Goal: Find contact information: Find contact information

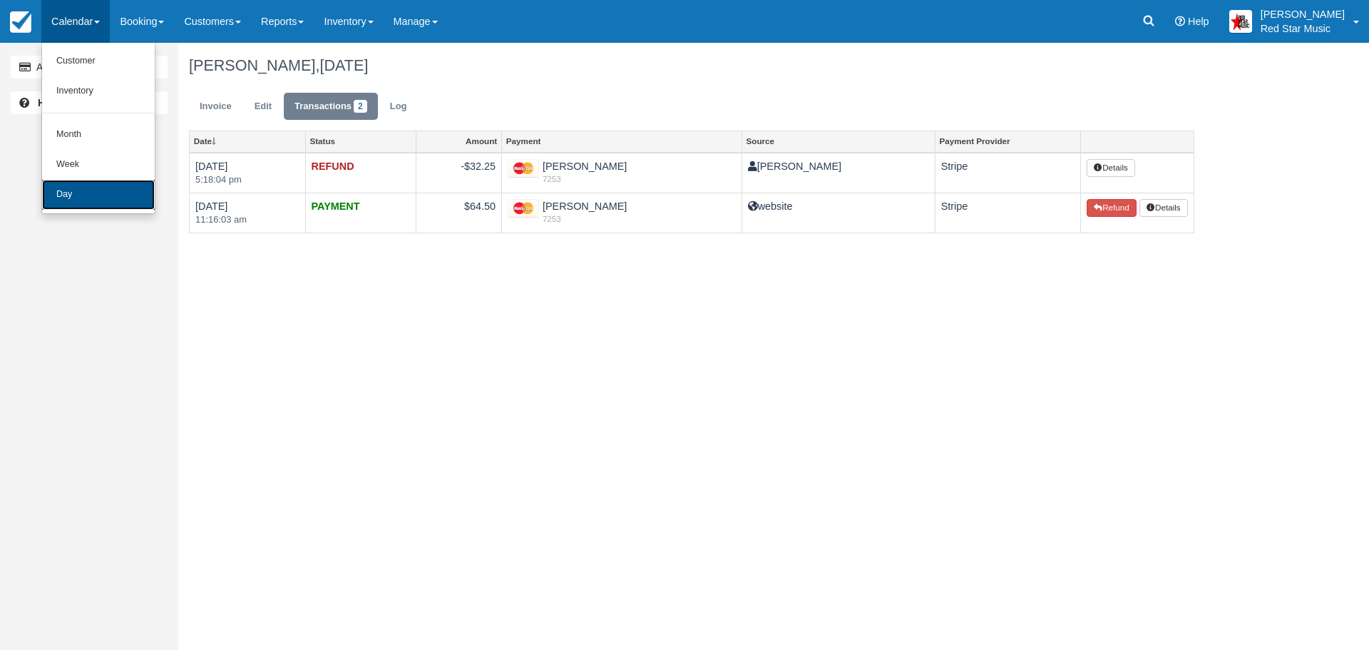
click at [98, 193] on link "Day" at bounding box center [98, 195] width 113 height 30
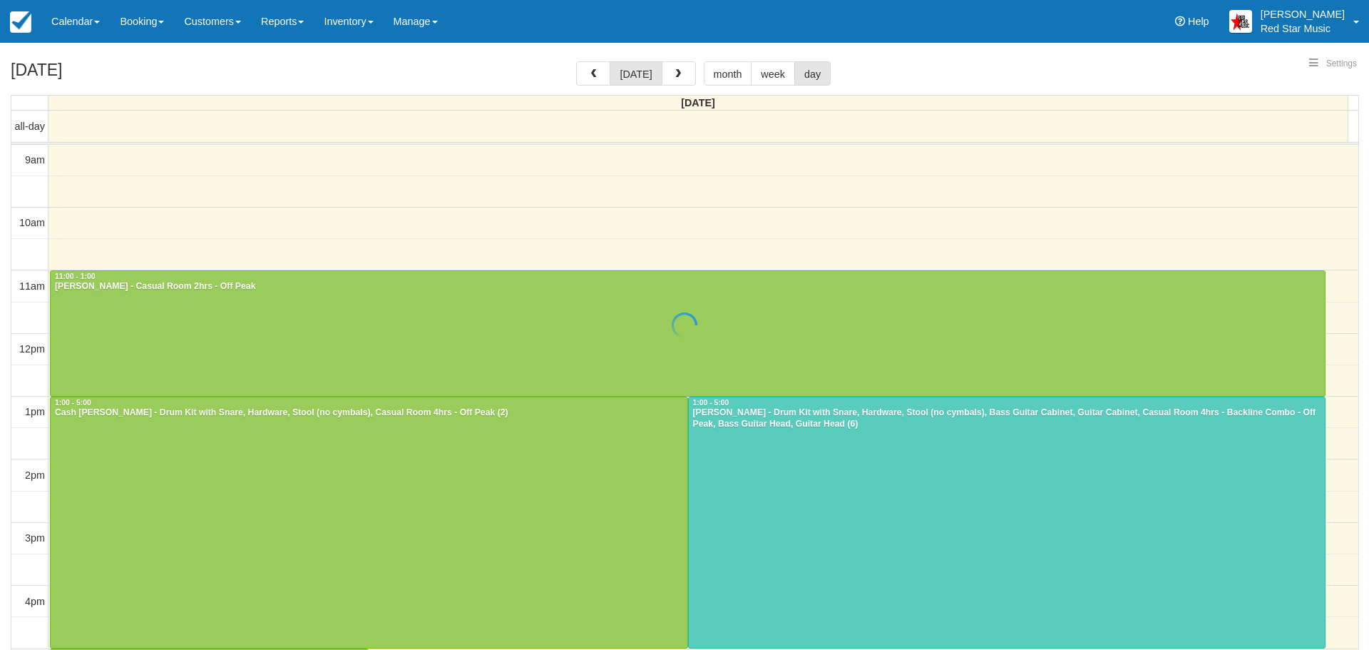
select select
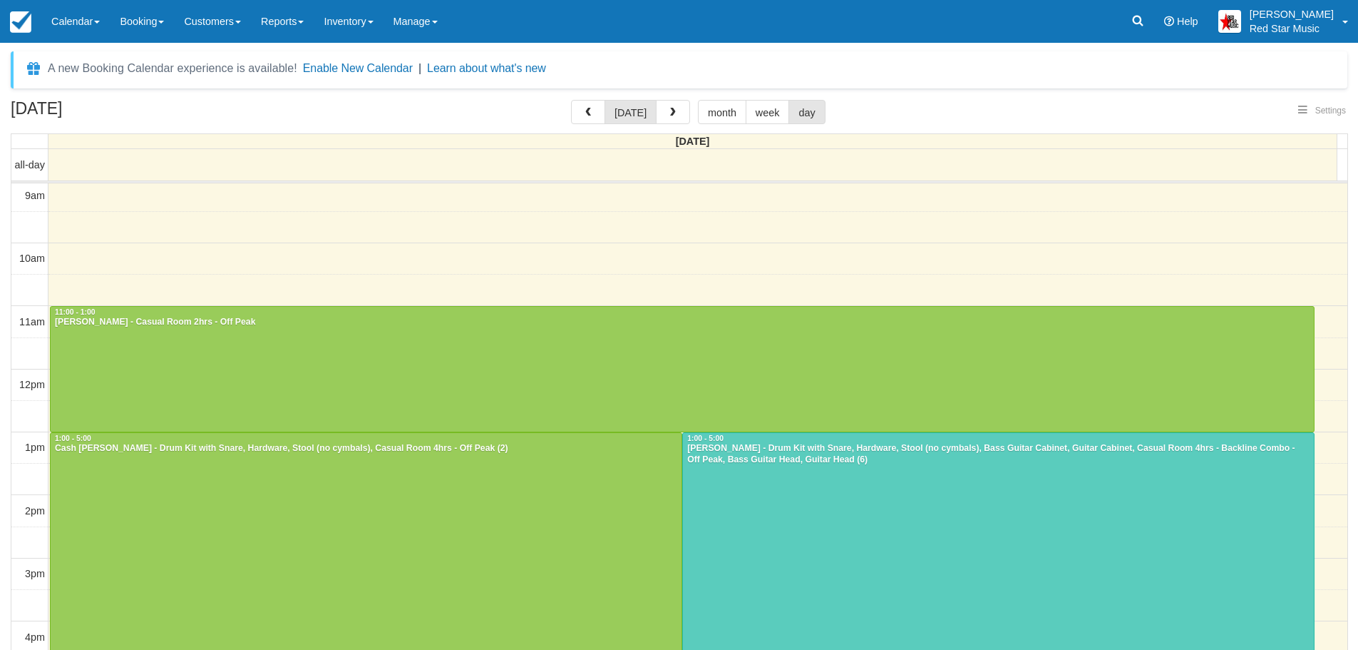
select select
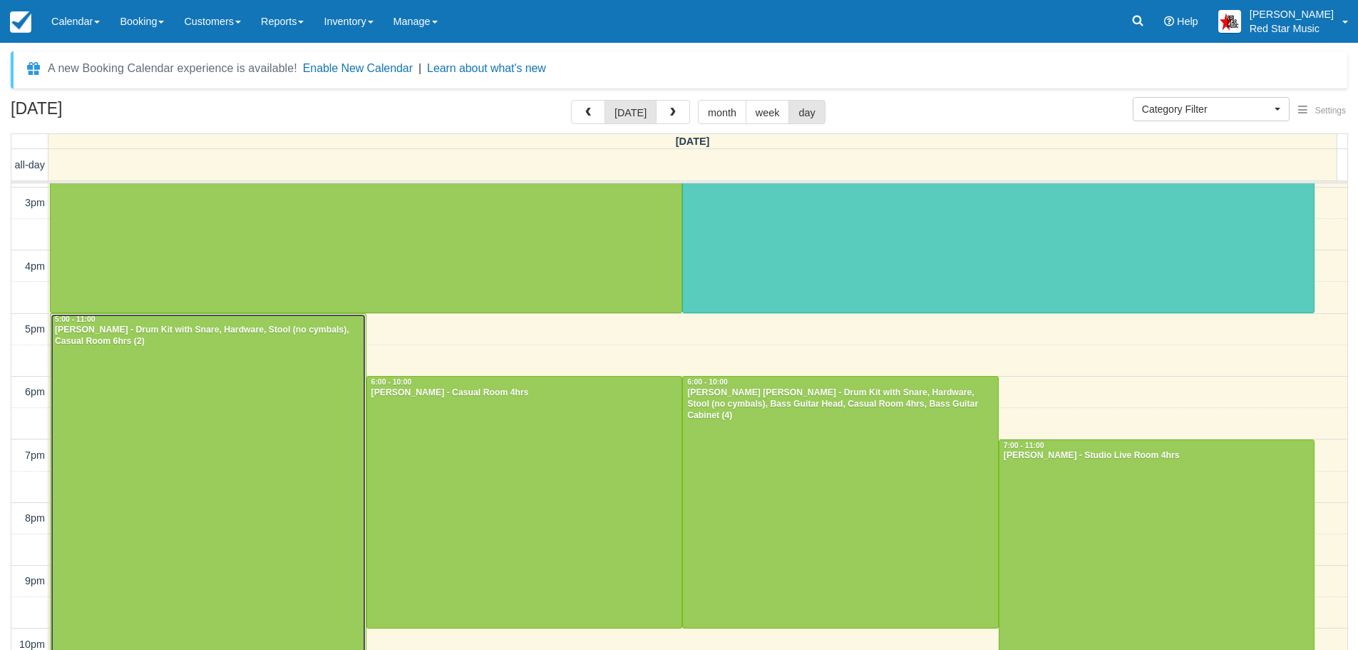
click at [316, 416] on div at bounding box center [208, 502] width 315 height 377
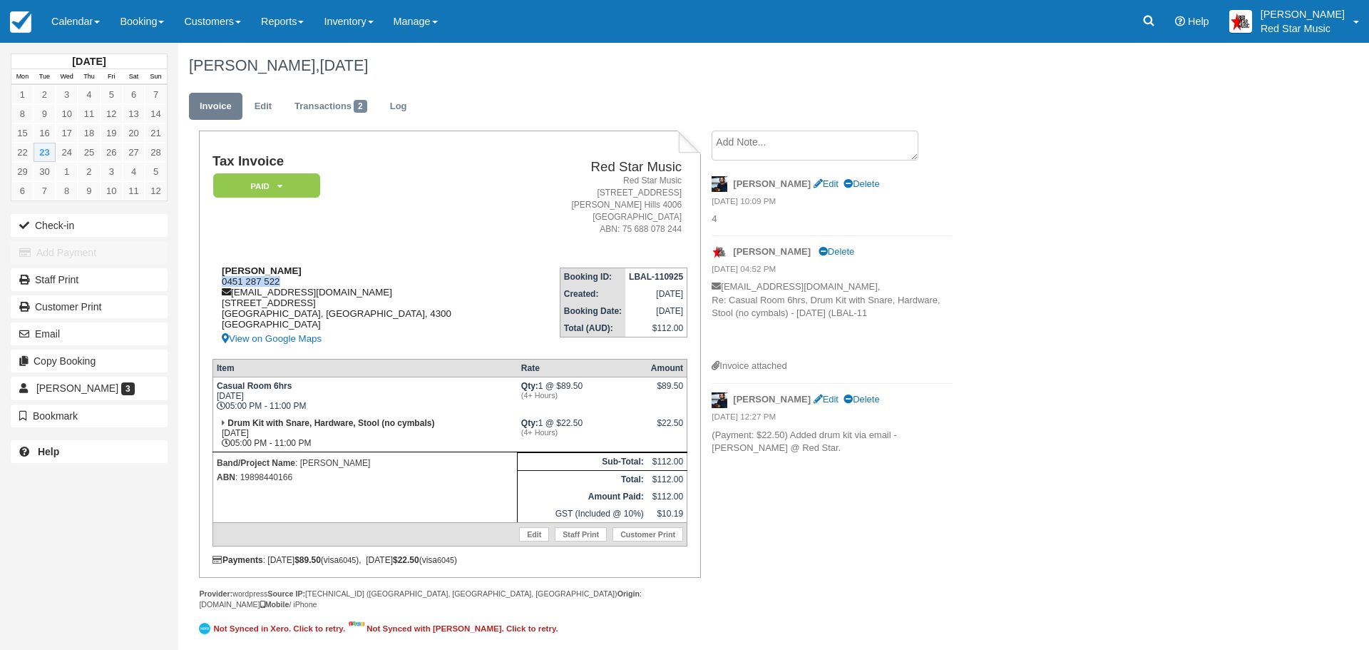
drag, startPoint x: 285, startPoint y: 280, endPoint x: 220, endPoint y: 283, distance: 64.3
click at [220, 283] on div "Tom Carty 0451 287 522 info@tommacmusic.com 12/2 Lakes Entrance Drive Springfie…" at bounding box center [367, 306] width 309 height 82
copy div "0451 287 522"
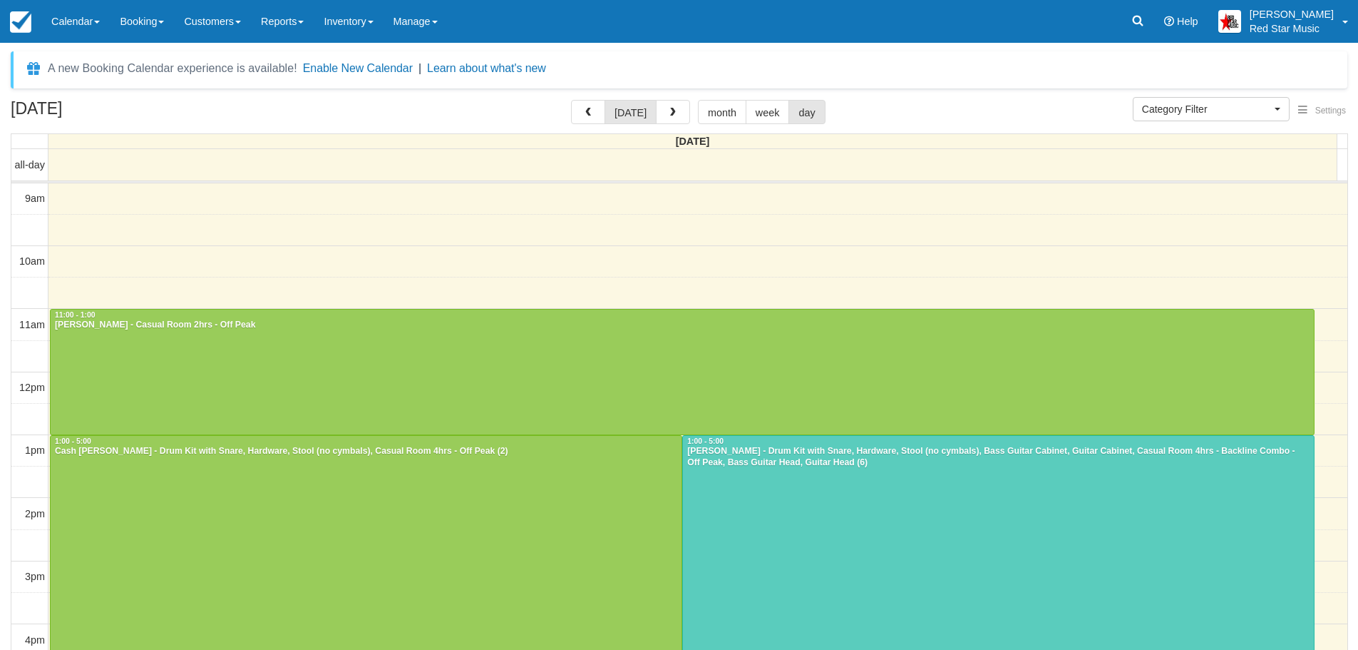
select select
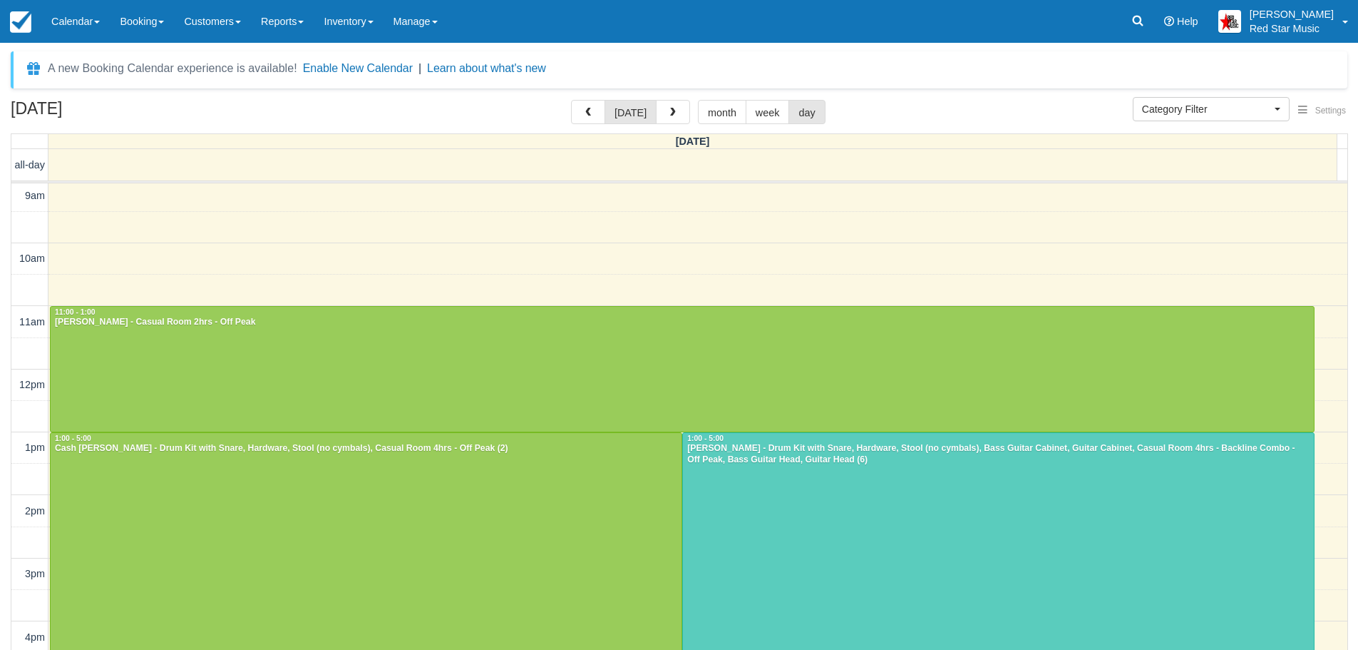
scroll to position [39, 0]
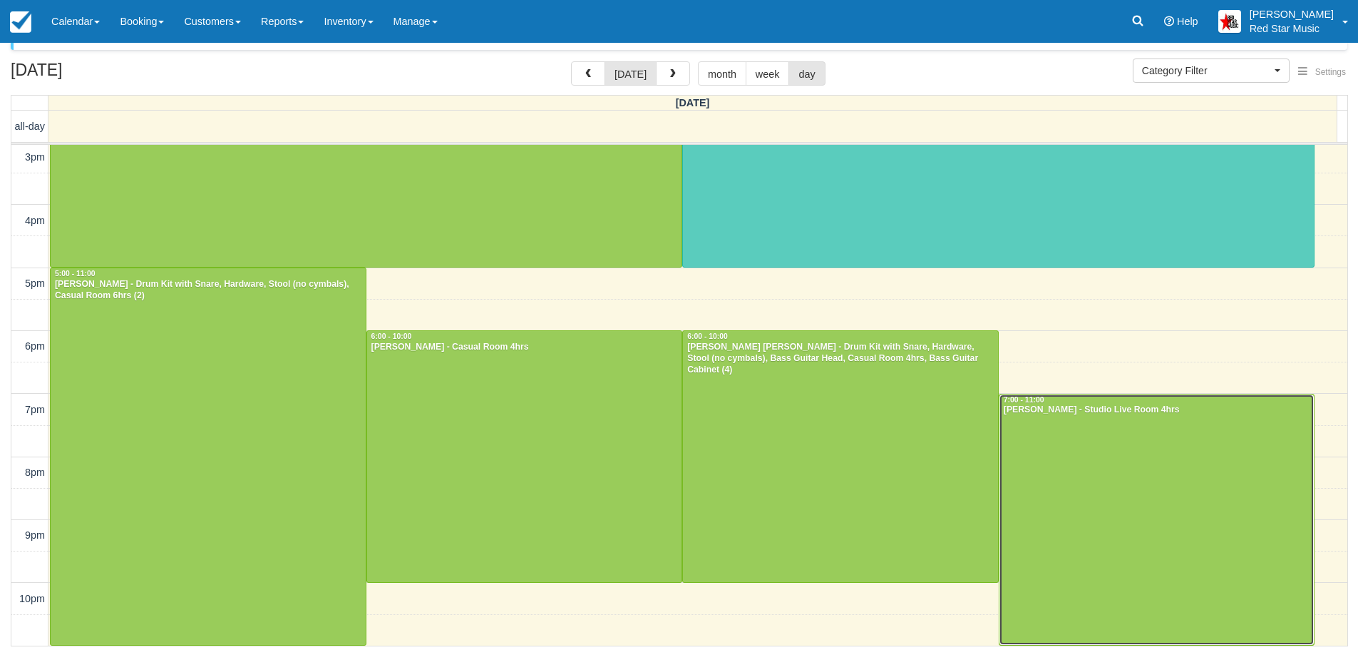
click at [1045, 580] on div at bounding box center [1157, 519] width 315 height 250
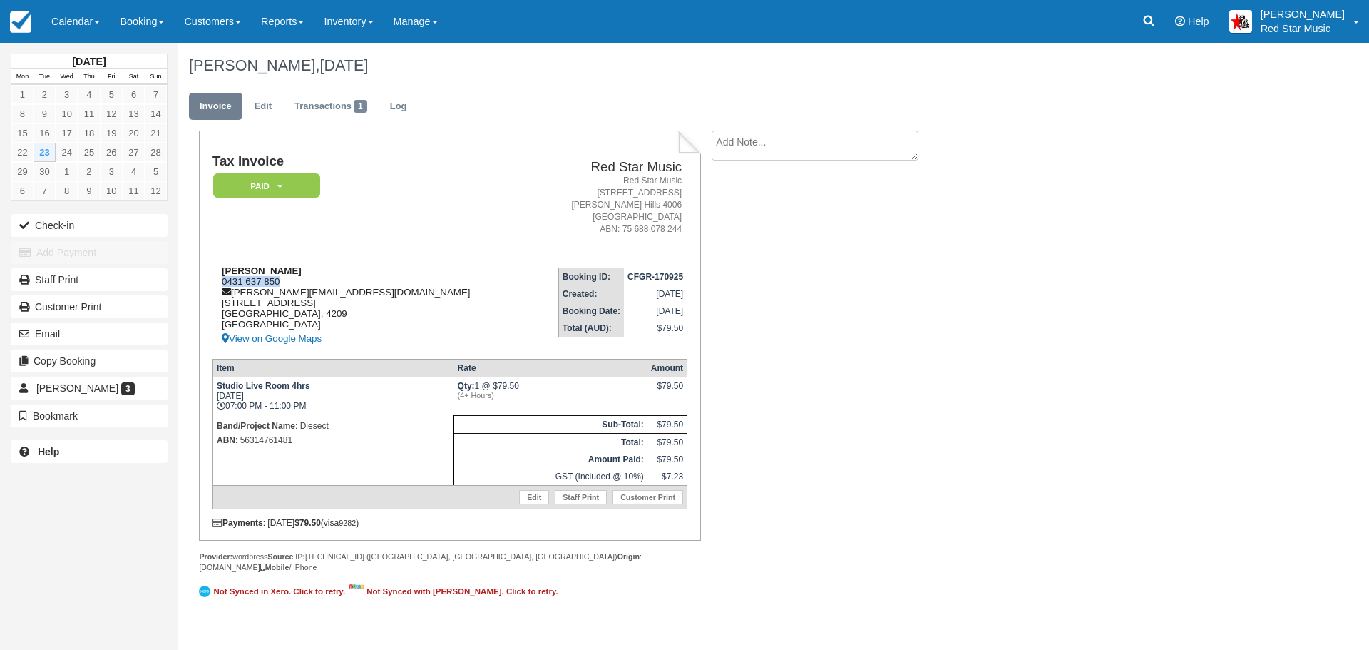
drag, startPoint x: 282, startPoint y: 280, endPoint x: 217, endPoint y: 280, distance: 64.2
click at [217, 280] on div "Damien Bigara 0431 637 850 damien.bigara@gmail.com 38 Bella Boulevard Queenslan…" at bounding box center [371, 306] width 317 height 82
copy div "0431 637 850"
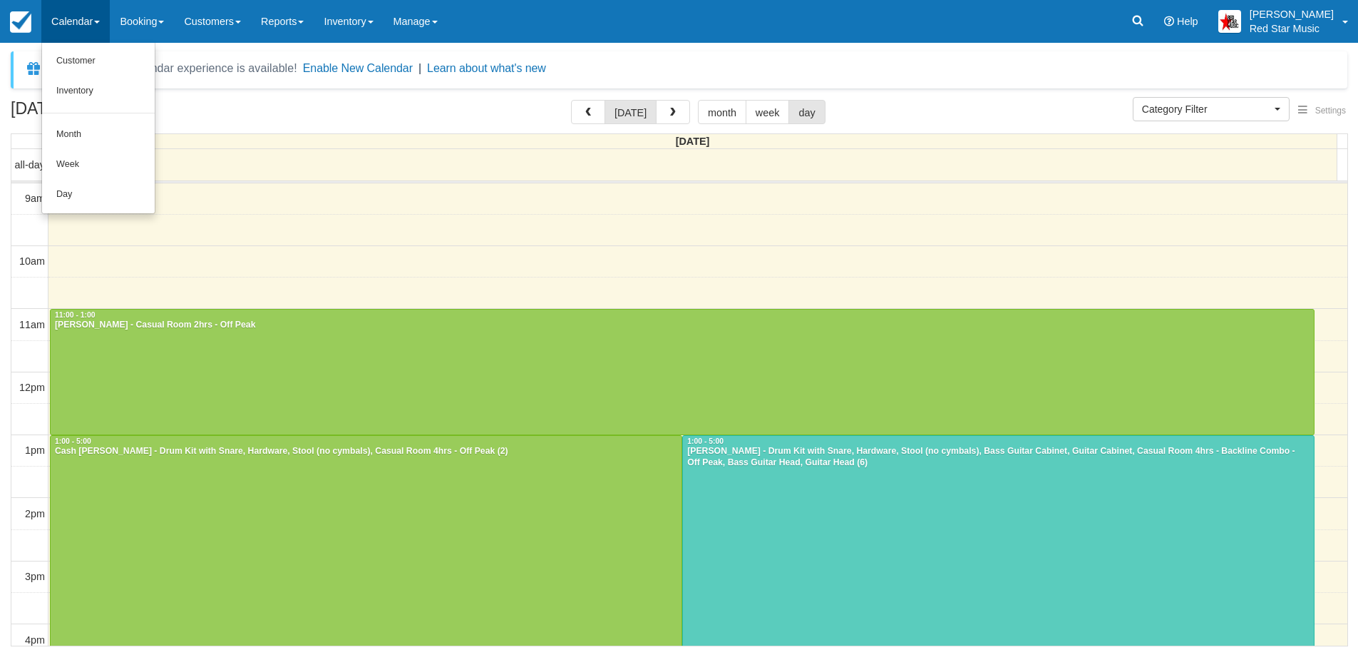
select select
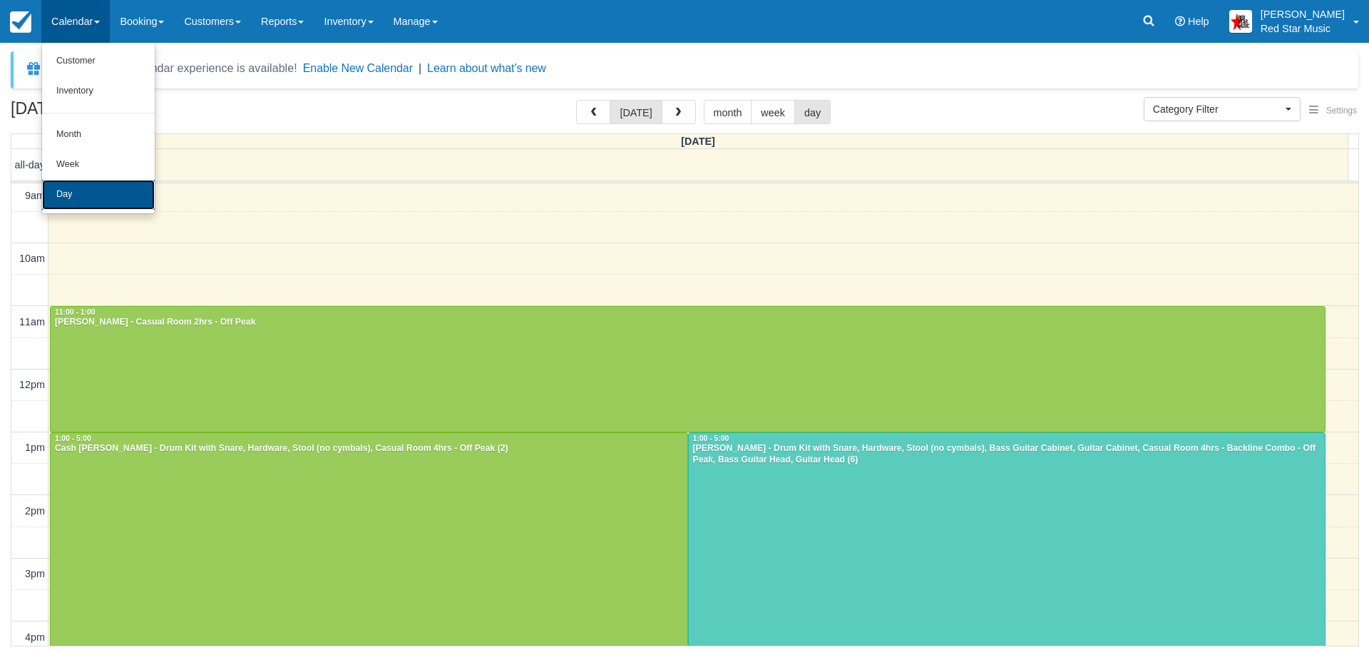
click at [106, 197] on link "Day" at bounding box center [98, 195] width 113 height 30
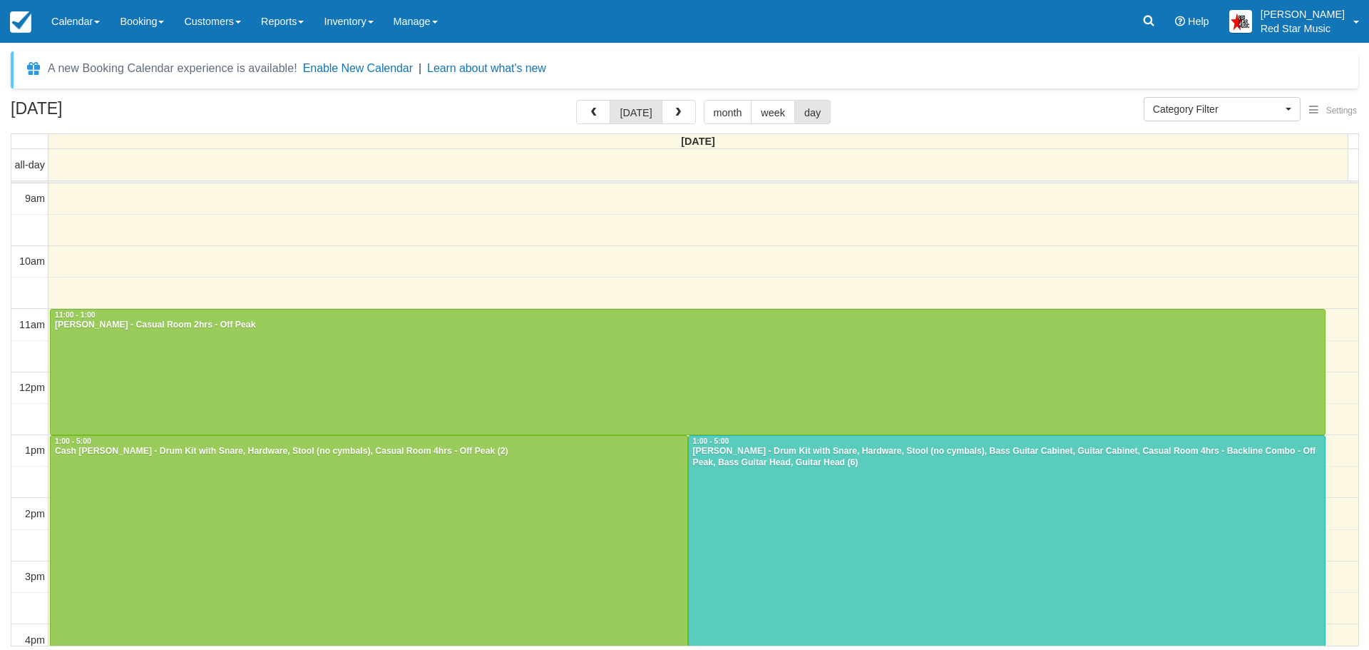
select select
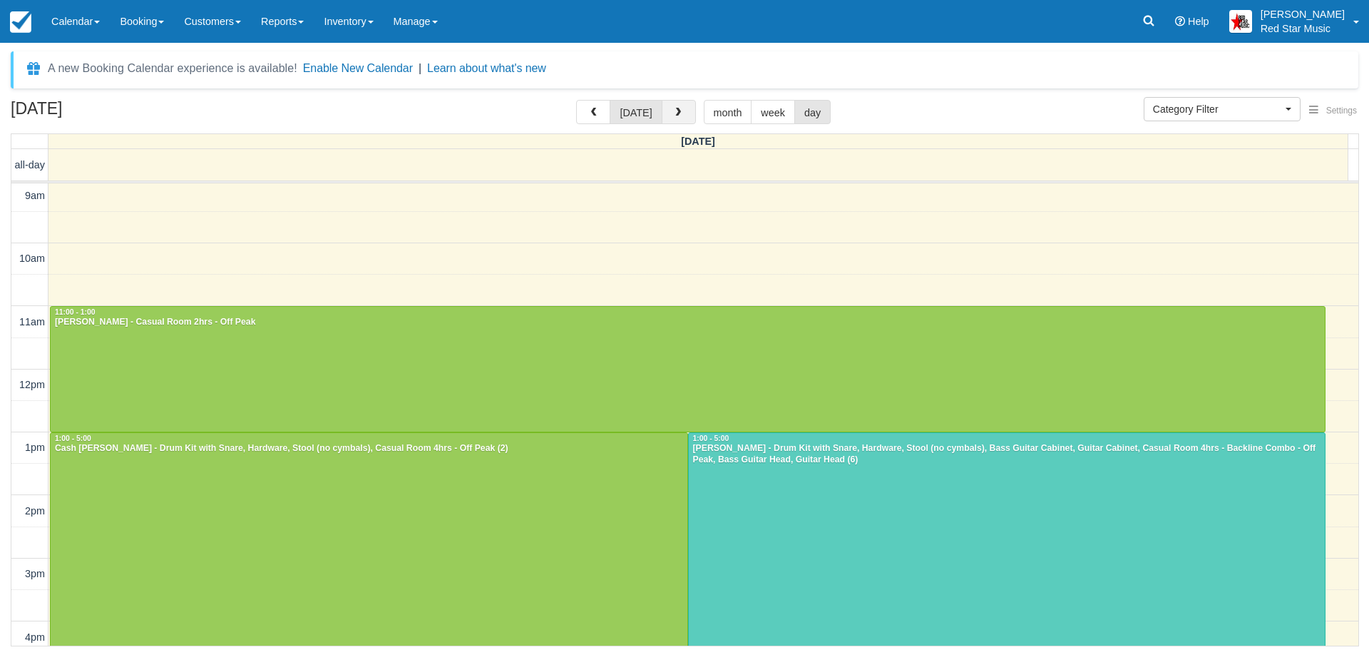
click at [676, 110] on span "button" at bounding box center [678, 113] width 10 height 10
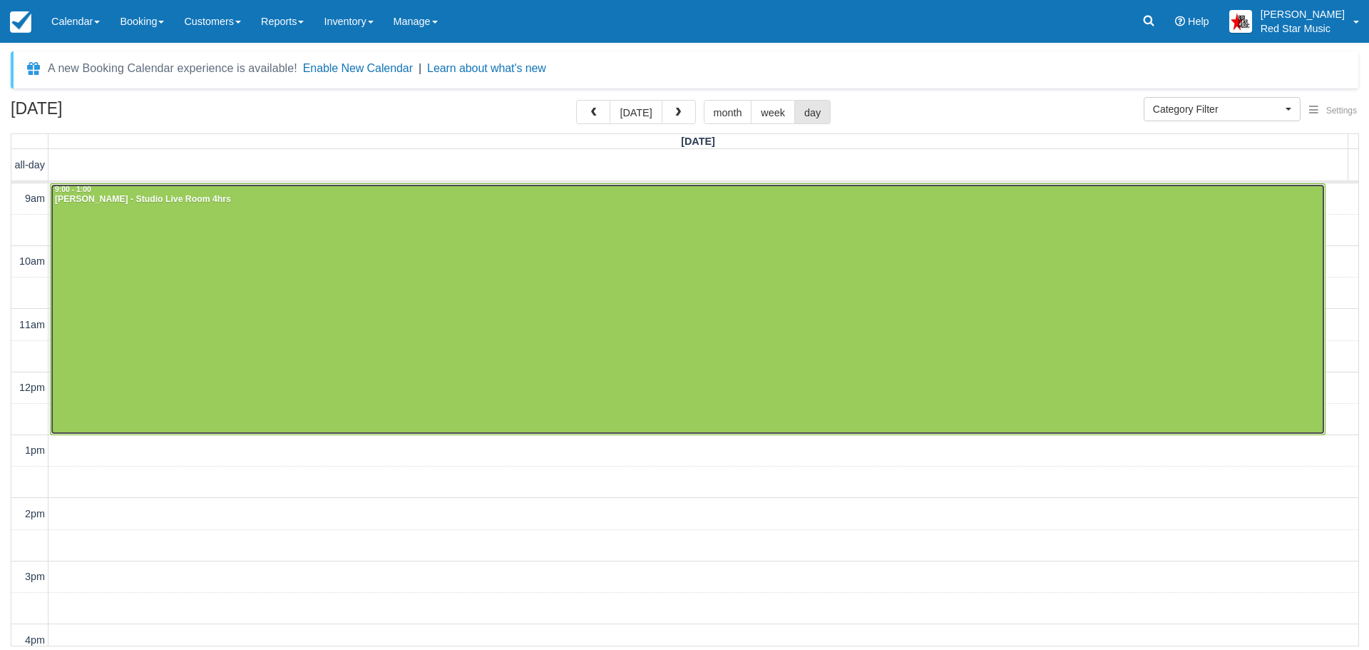
click at [527, 300] on div at bounding box center [688, 309] width 1274 height 250
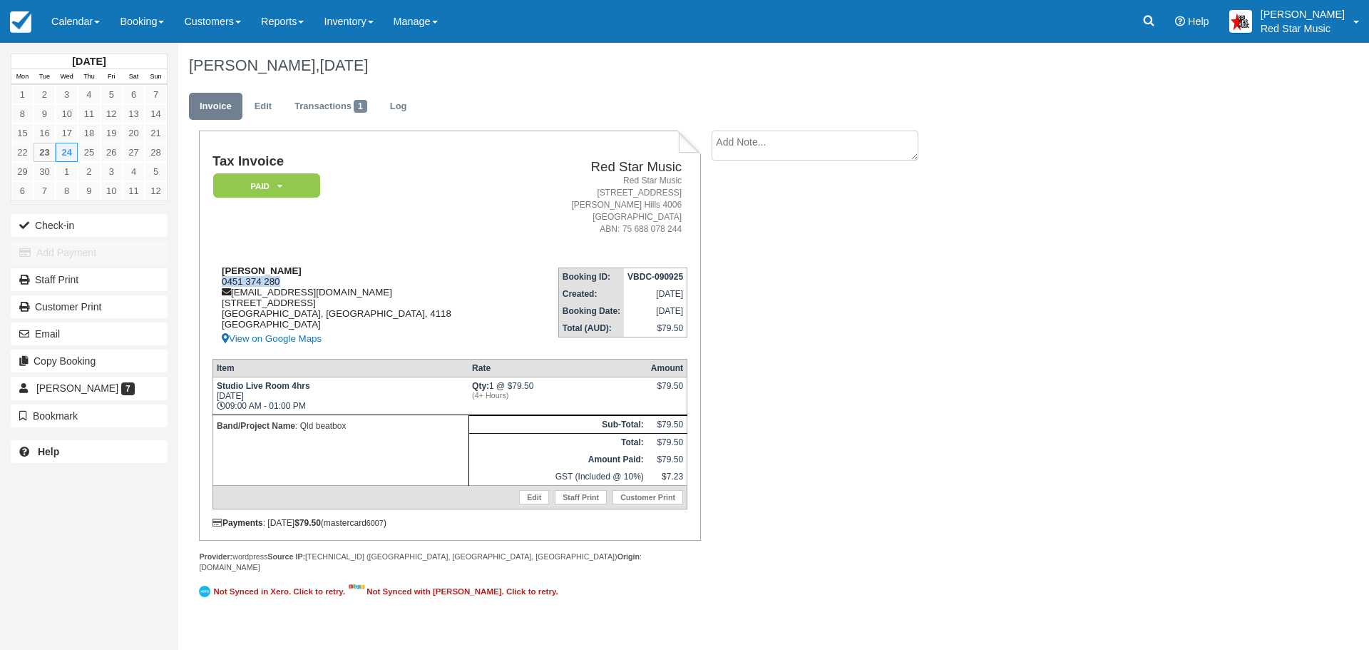
drag, startPoint x: 288, startPoint y: 281, endPoint x: 217, endPoint y: 282, distance: 70.6
click at [217, 282] on div "[PERSON_NAME] 0451 374 280 [EMAIL_ADDRESS][DOMAIN_NAME] [STREET_ADDRESS] View o…" at bounding box center [367, 306] width 308 height 82
copy div "0451 374 280"
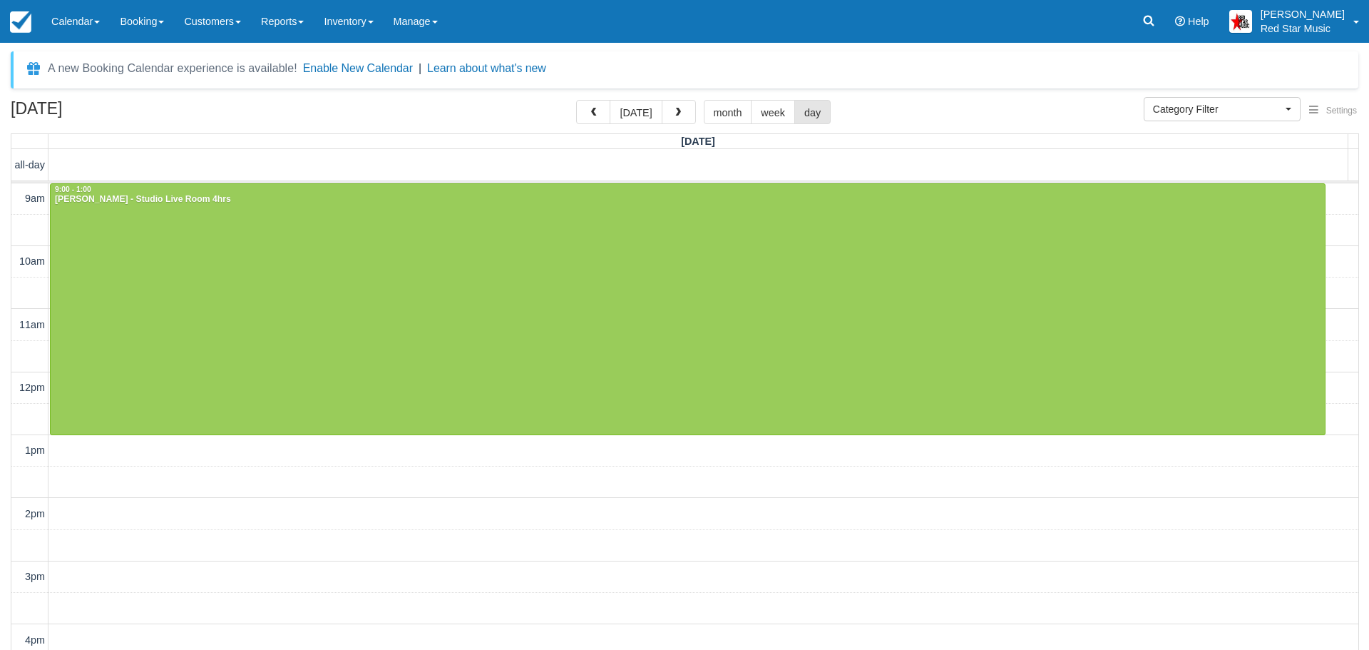
select select
